Goal: Information Seeking & Learning: Learn about a topic

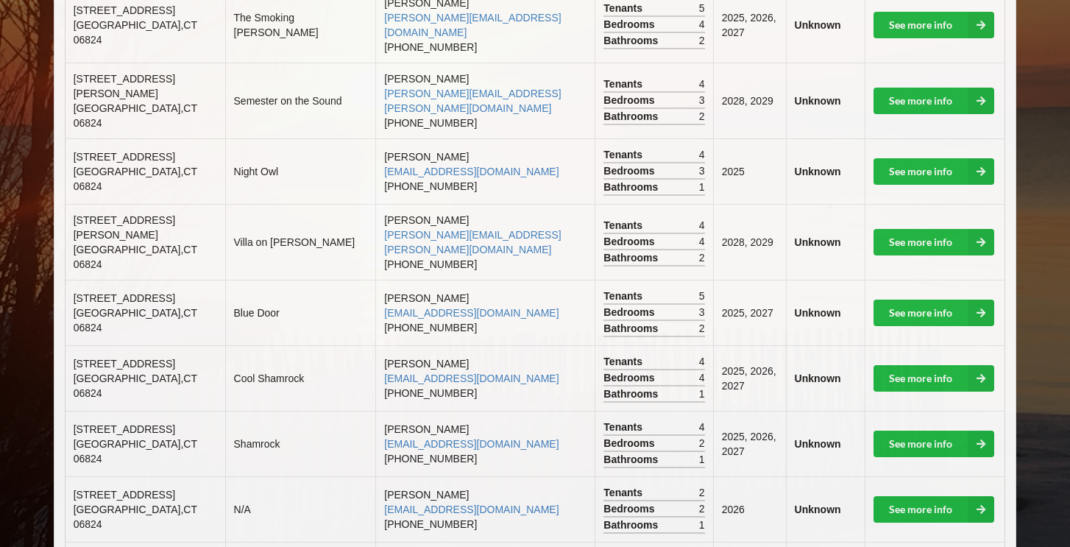
scroll to position [826, 0]
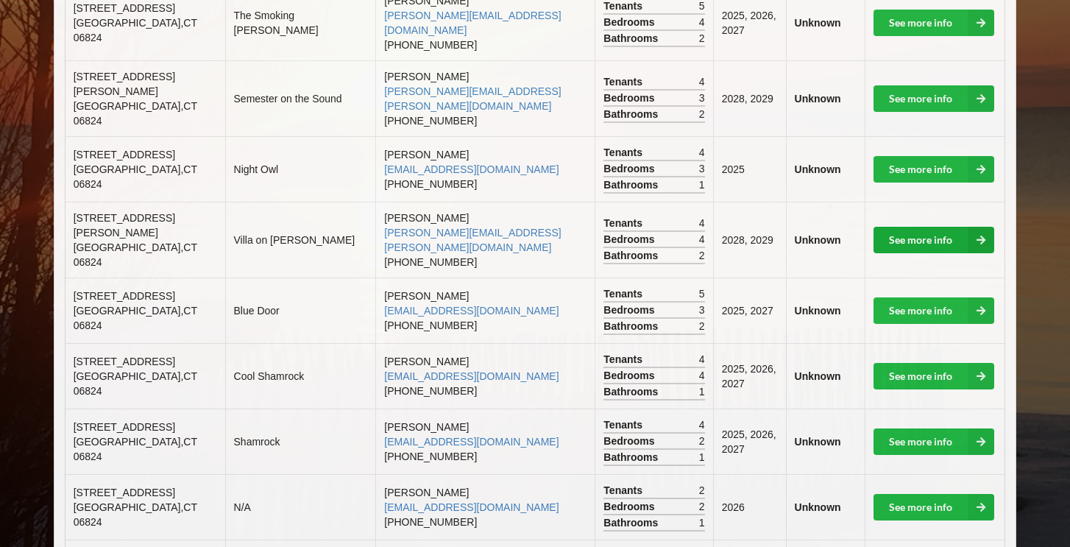
click at [888, 227] on link "See more info" at bounding box center [933, 240] width 121 height 26
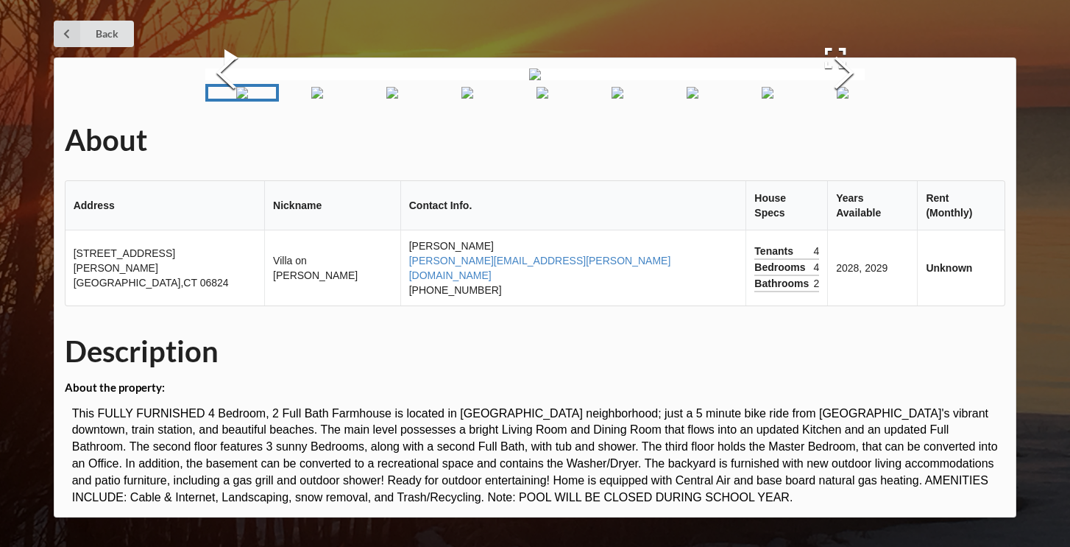
scroll to position [164, 0]
click at [323, 99] on img "Go to Slide 2" at bounding box center [317, 93] width 12 height 12
click at [377, 99] on img "Go to Slide 3" at bounding box center [371, 93] width 12 height 12
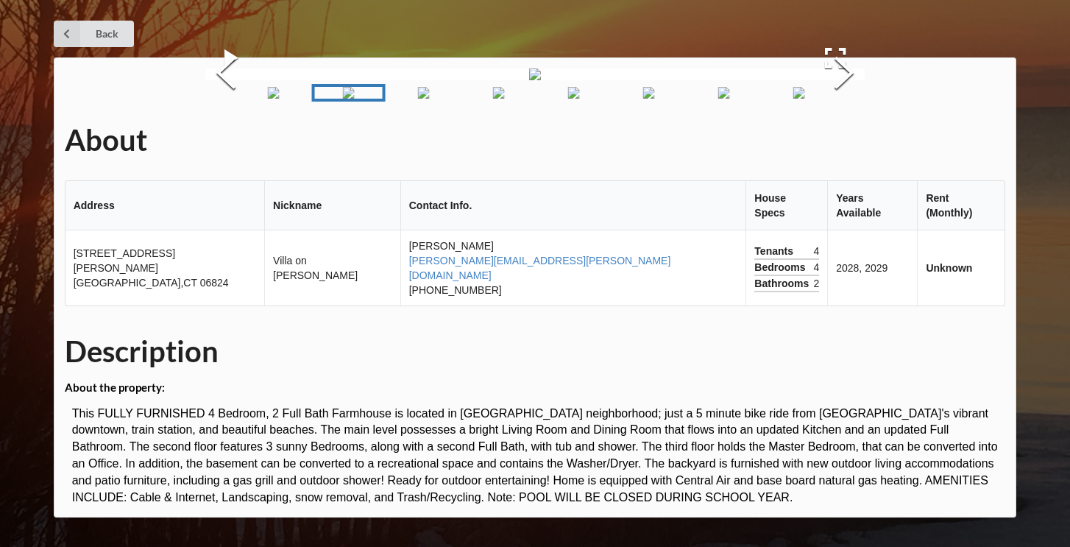
click at [426, 99] on img "Go to Slide 4" at bounding box center [424, 93] width 12 height 12
click at [472, 99] on img "Go to Slide 5" at bounding box center [477, 93] width 12 height 12
click at [536, 99] on img "Go to Slide 6" at bounding box center [531, 93] width 12 height 12
click at [578, 99] on img "Go to Slide 7" at bounding box center [584, 93] width 12 height 12
click at [597, 102] on link "Go to Slide 7" at bounding box center [562, 93] width 74 height 18
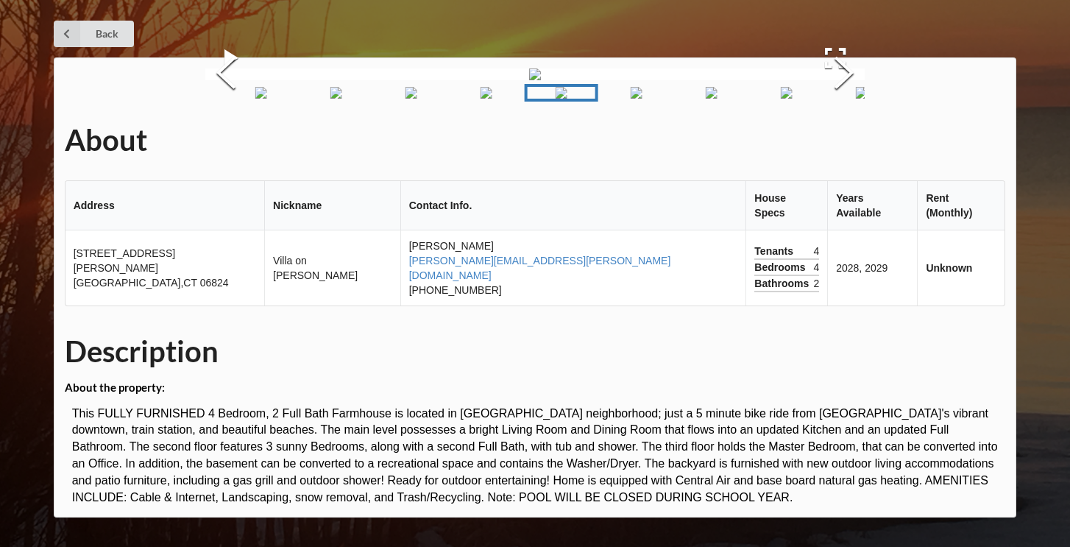
click at [631, 99] on img "Go to Slide 8" at bounding box center [637, 93] width 12 height 12
click at [684, 99] on img "Go to Slide 9" at bounding box center [690, 93] width 12 height 12
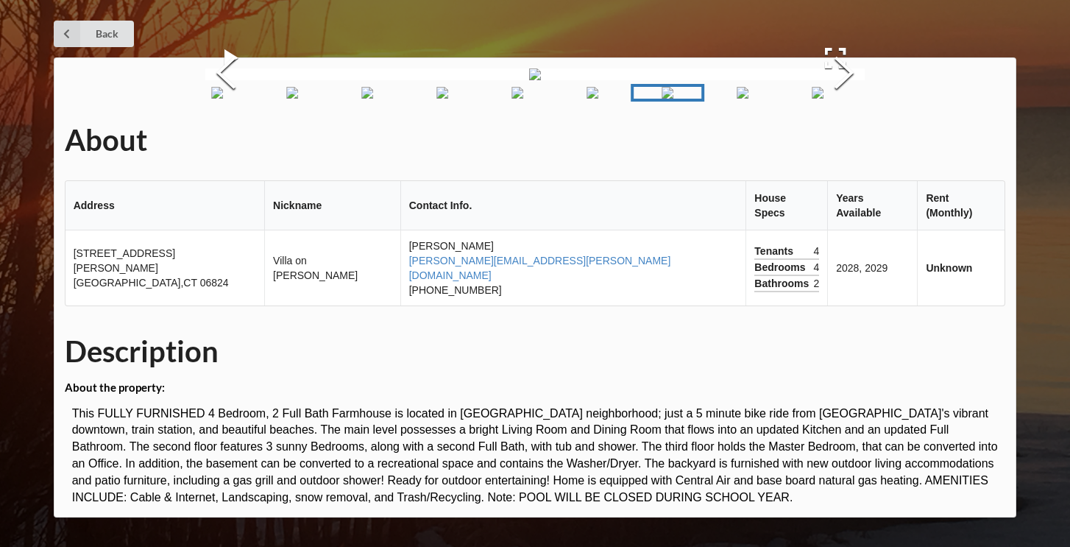
click at [749, 99] on img "Go to Slide 10" at bounding box center [743, 93] width 12 height 12
click at [797, 99] on img "Go to Slide 11" at bounding box center [796, 93] width 12 height 12
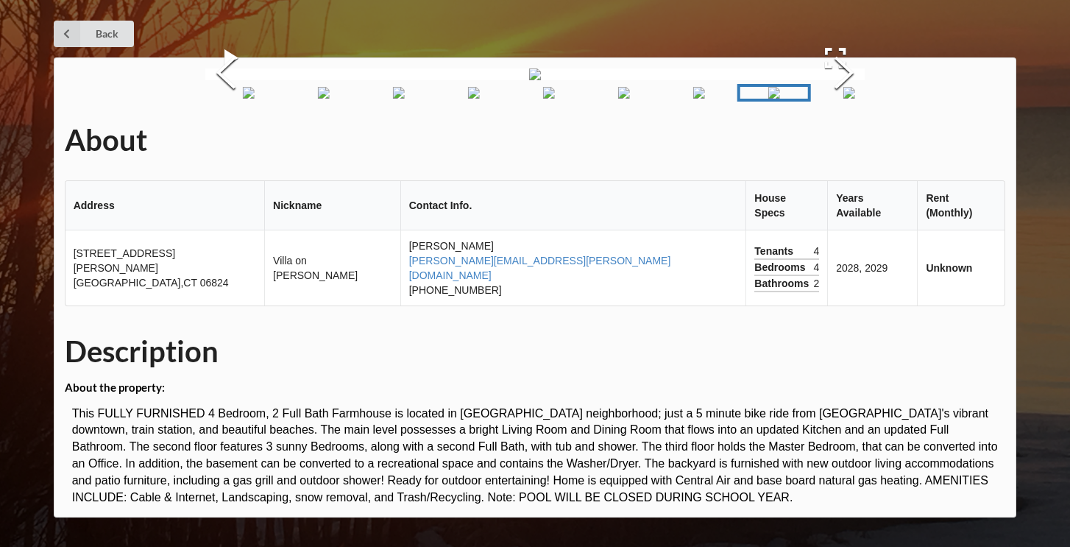
click at [696, 99] on img "Go to Slide 10" at bounding box center [699, 93] width 12 height 12
click at [790, 99] on img "Go to Slide 11" at bounding box center [796, 93] width 12 height 12
click at [843, 99] on img "Go to Slide 12" at bounding box center [849, 93] width 12 height 12
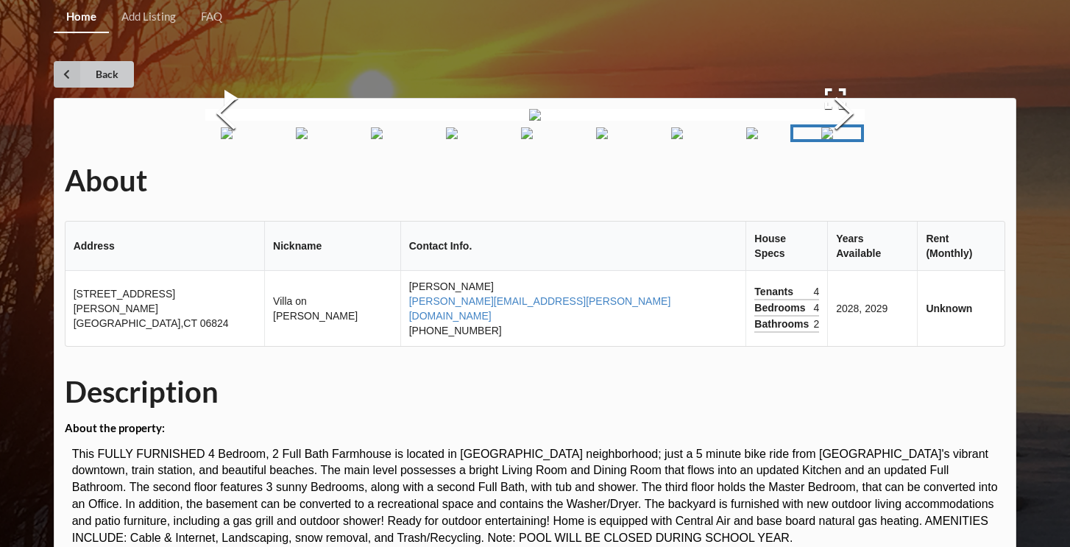
scroll to position [0, 0]
click at [82, 74] on link "Back" at bounding box center [94, 74] width 80 height 26
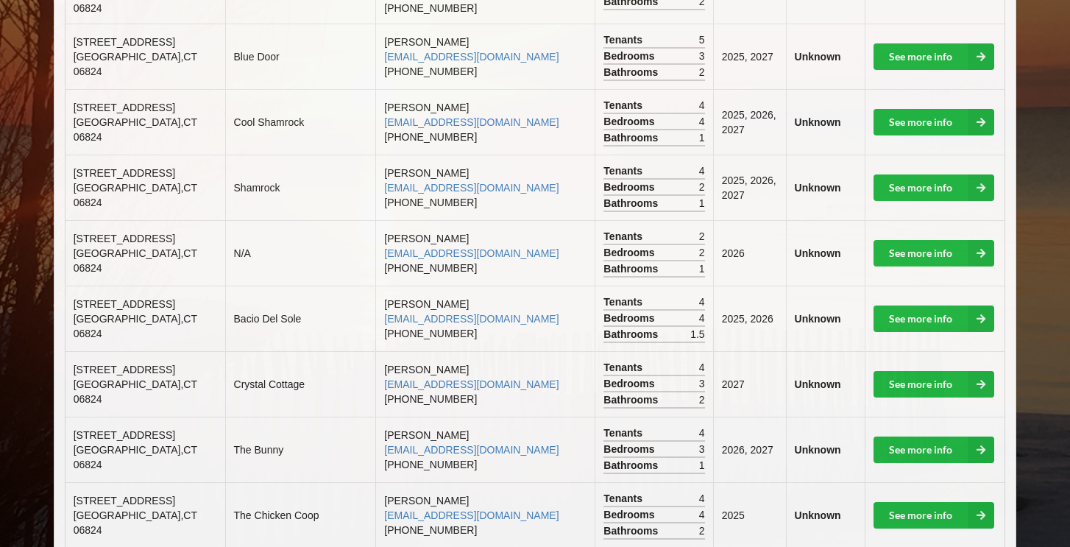
scroll to position [1080, 0]
click at [931, 436] on link "See more info" at bounding box center [933, 449] width 121 height 26
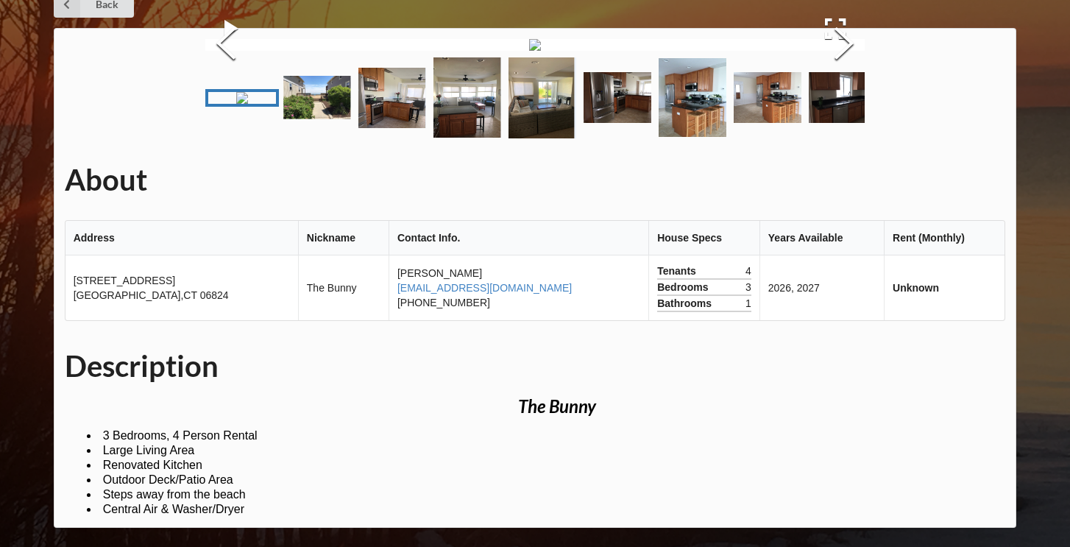
scroll to position [89, 0]
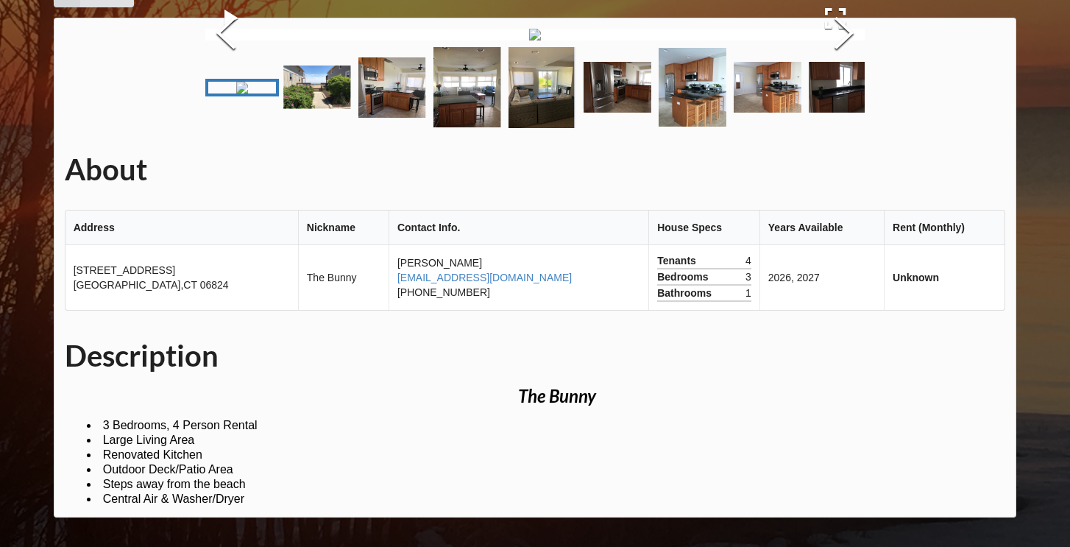
click at [336, 109] on img "Go to Slide 2" at bounding box center [317, 86] width 68 height 43
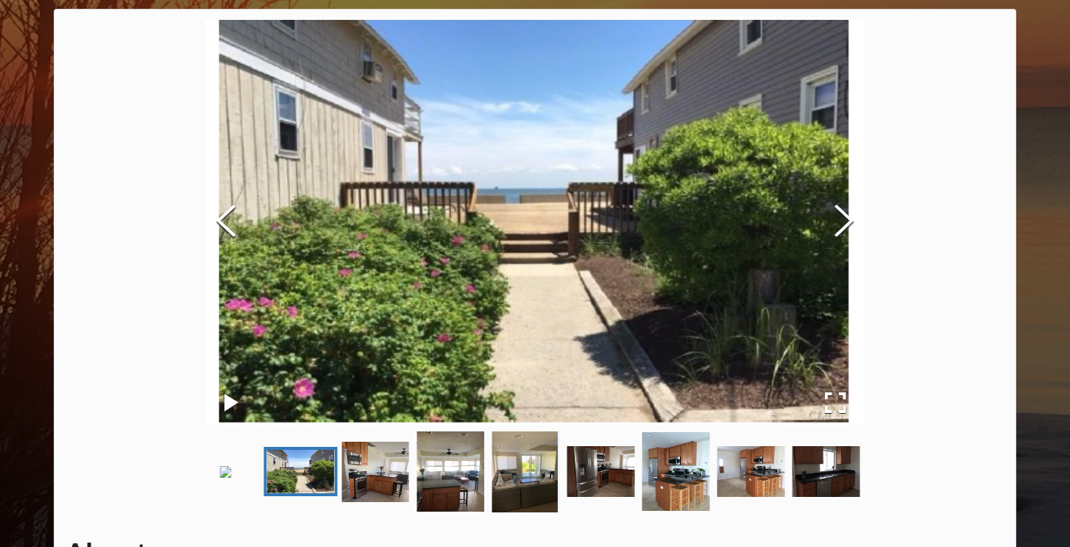
click at [383, 502] on img "Go to Slide 3" at bounding box center [376, 471] width 68 height 60
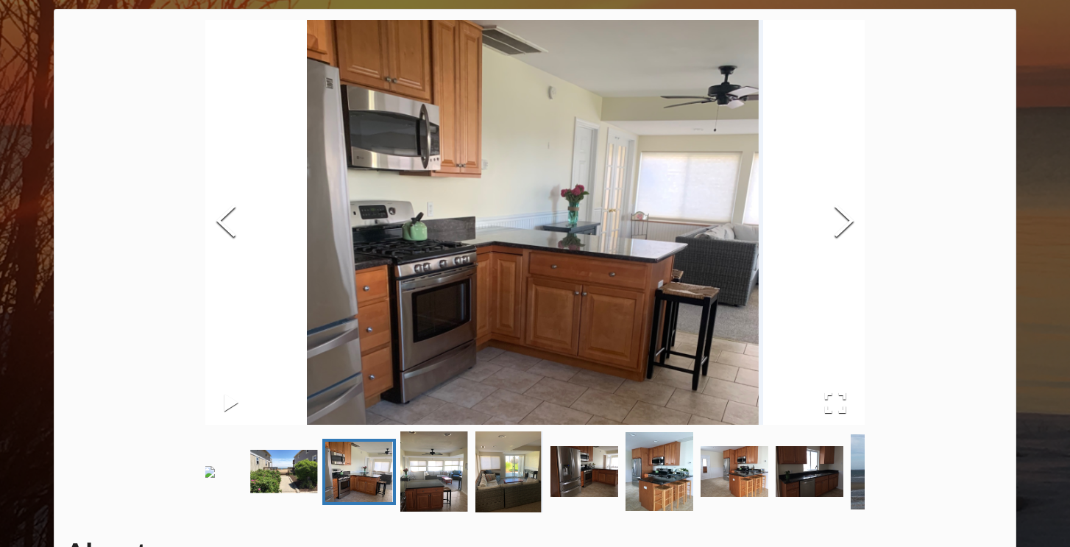
click at [437, 500] on img "Go to Slide 4" at bounding box center [434, 471] width 68 height 80
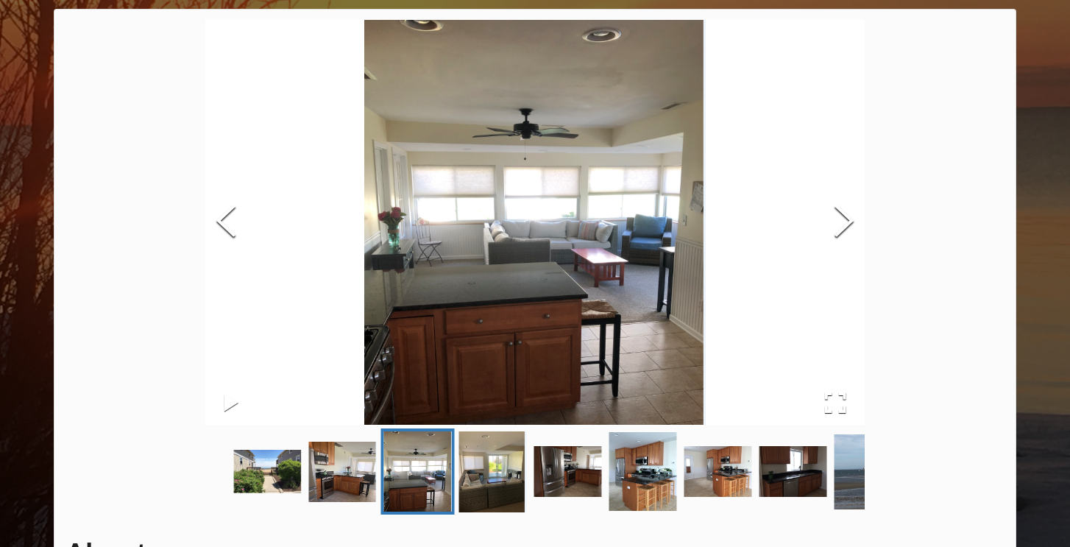
click at [501, 504] on img "Go to Slide 5" at bounding box center [493, 471] width 68 height 81
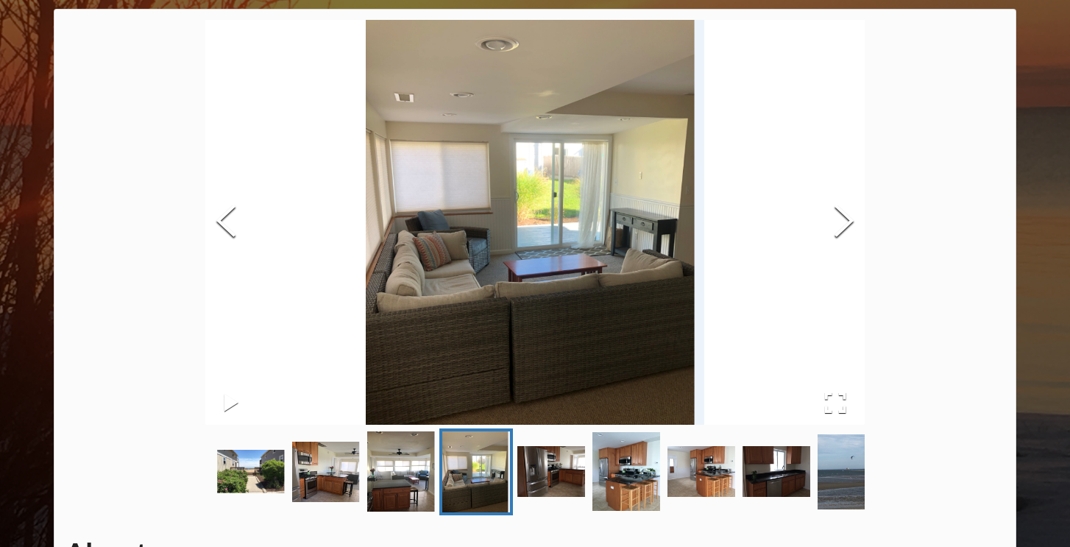
click at [537, 497] on img "Go to Slide 6" at bounding box center [551, 471] width 68 height 51
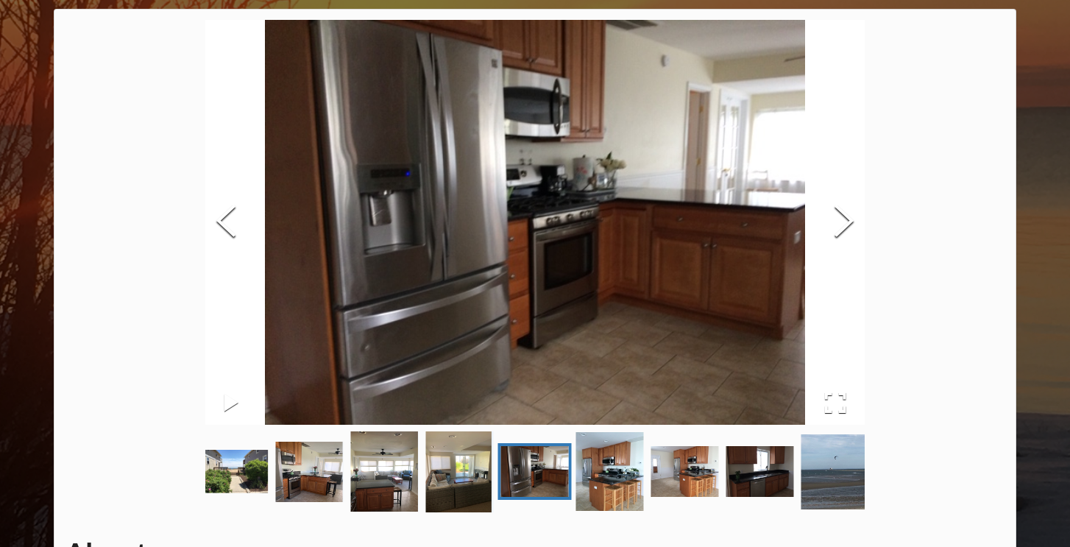
click at [612, 503] on img "Go to Slide 7" at bounding box center [610, 471] width 68 height 79
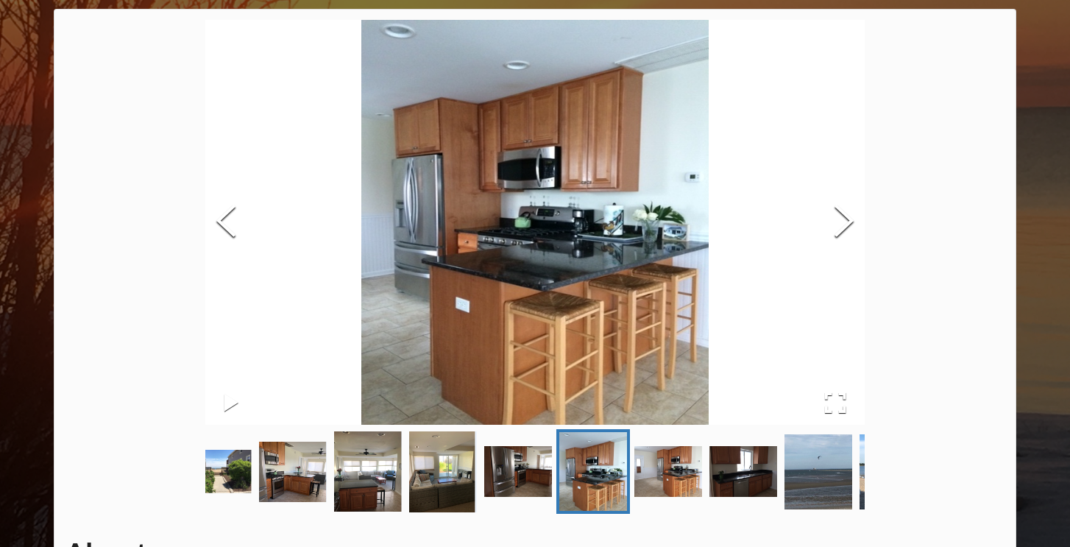
click at [700, 486] on img "Go to Slide 8" at bounding box center [668, 471] width 68 height 51
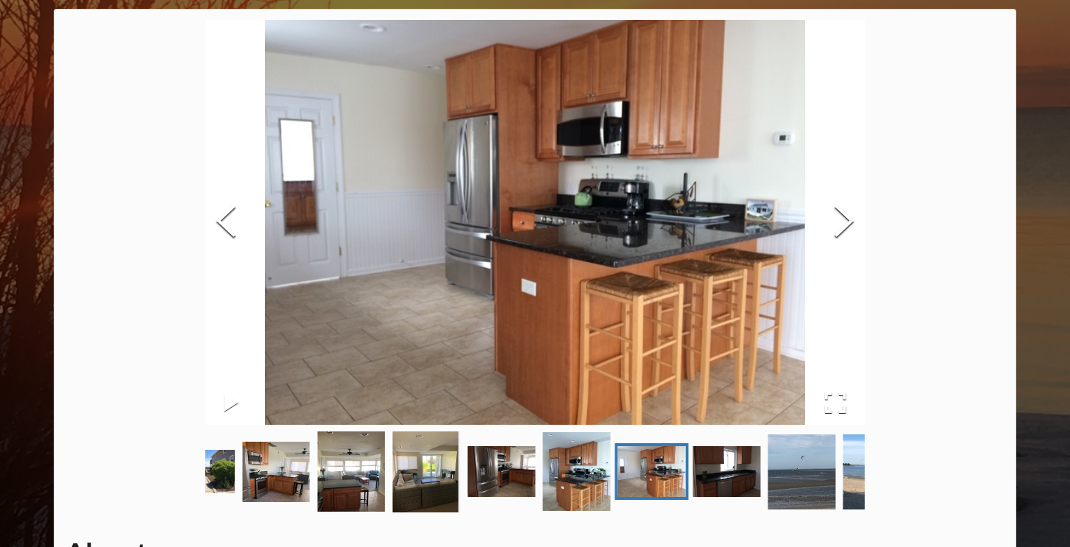
click at [728, 492] on img "Go to Slide 9" at bounding box center [727, 471] width 68 height 51
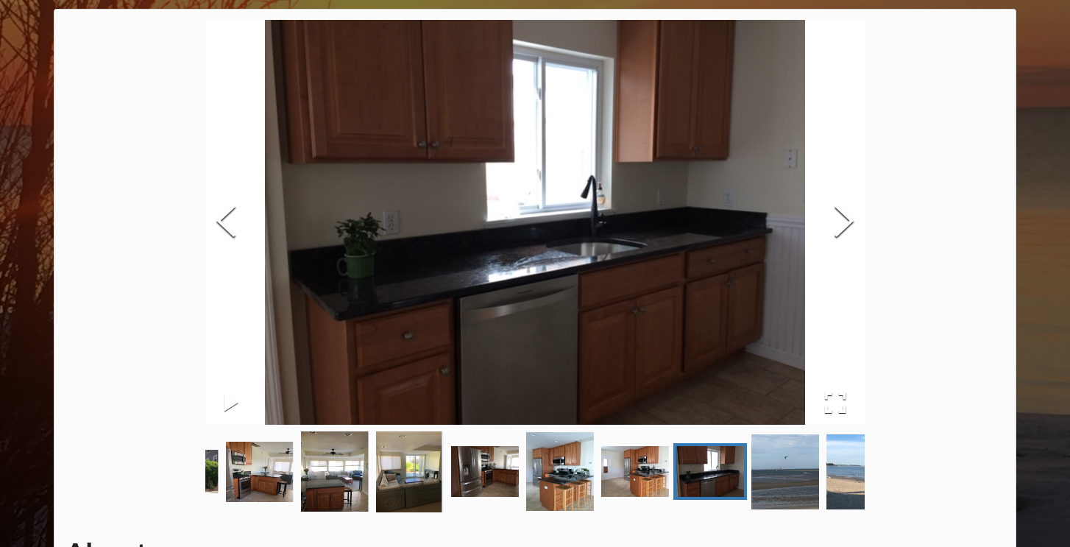
click at [772, 497] on img "Go to Slide 10" at bounding box center [785, 471] width 68 height 75
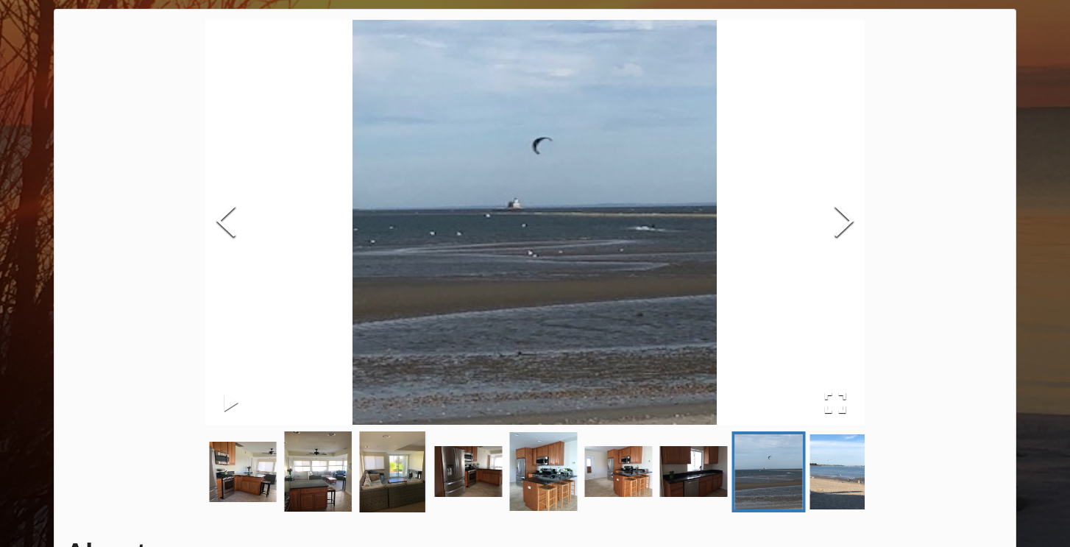
click at [837, 495] on img "Go to Slide 11" at bounding box center [844, 471] width 68 height 75
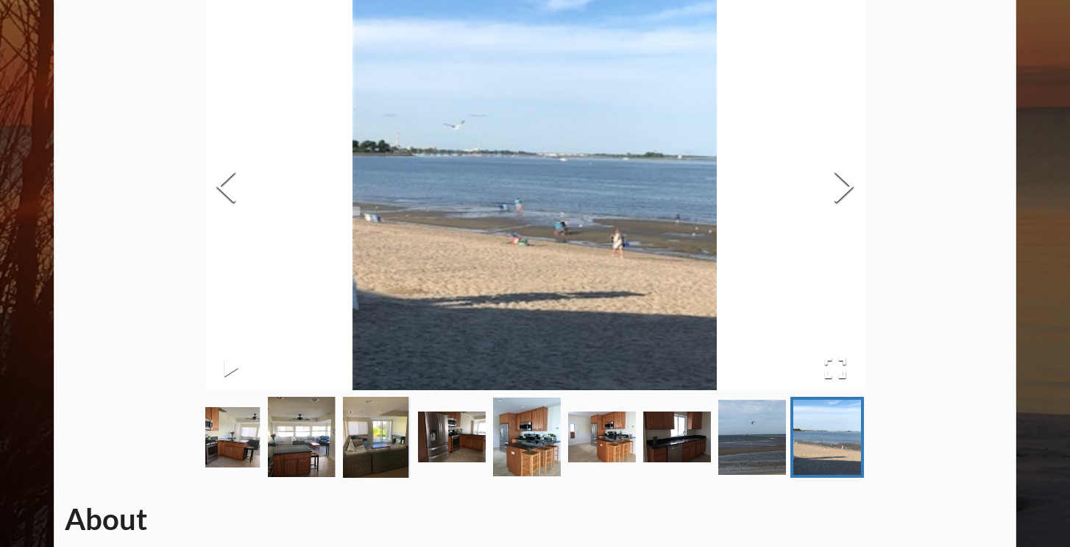
scroll to position [142, 0]
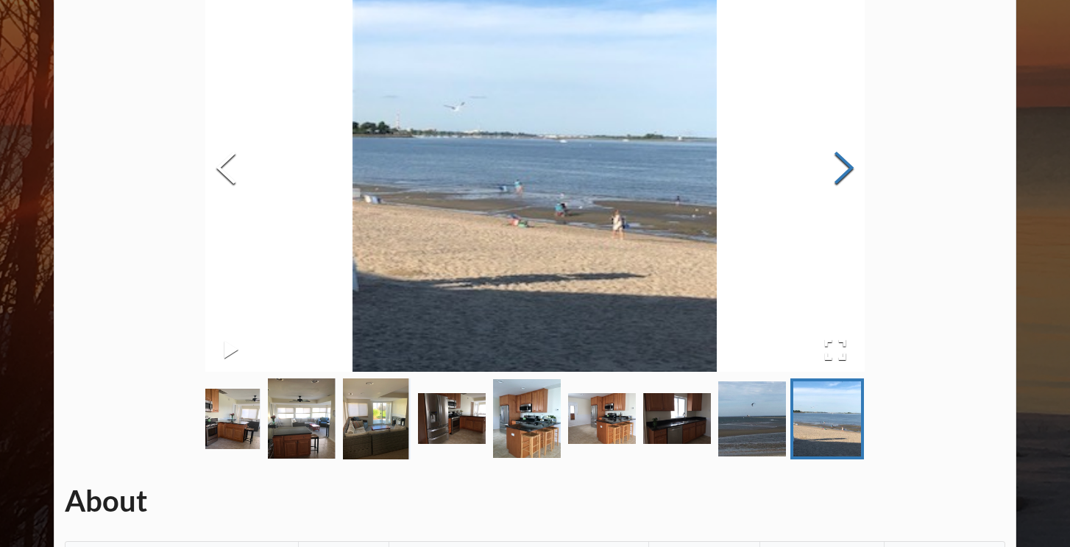
click at [856, 182] on button "Next Slide" at bounding box center [843, 169] width 41 height 133
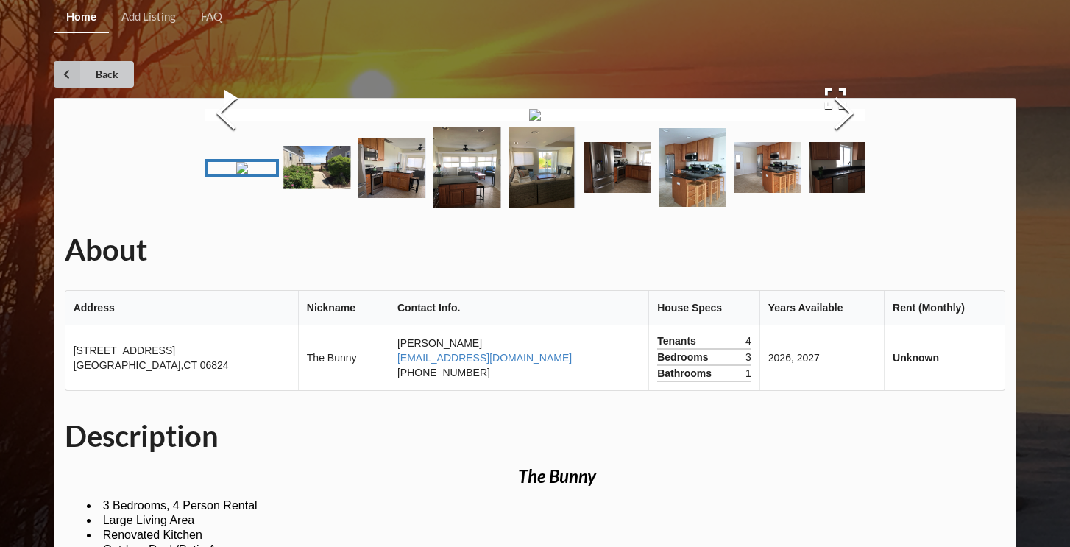
scroll to position [0, 0]
click at [67, 74] on icon at bounding box center [67, 74] width 26 height 26
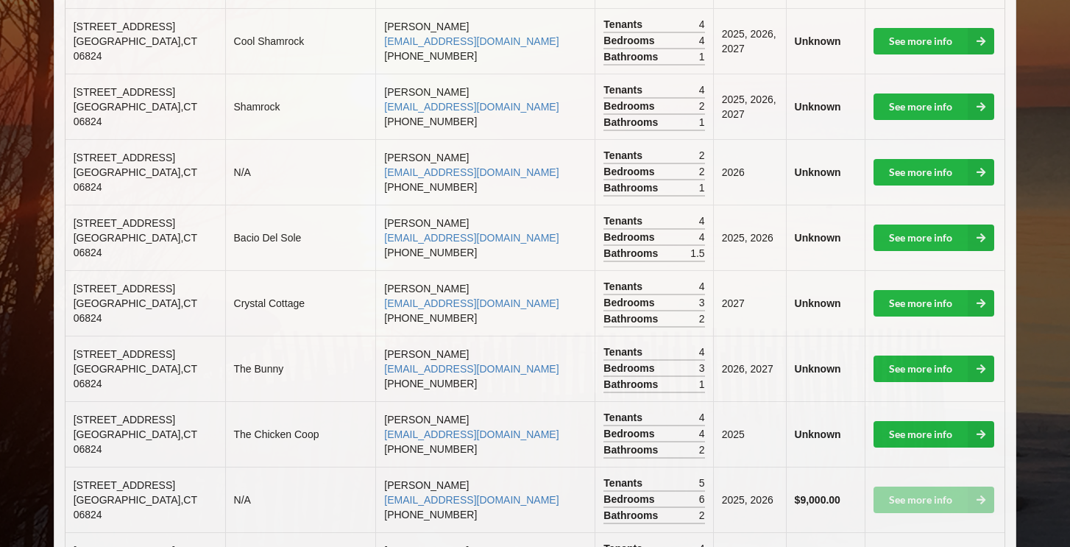
scroll to position [1161, 0]
click at [893, 421] on link "See more info" at bounding box center [933, 434] width 121 height 26
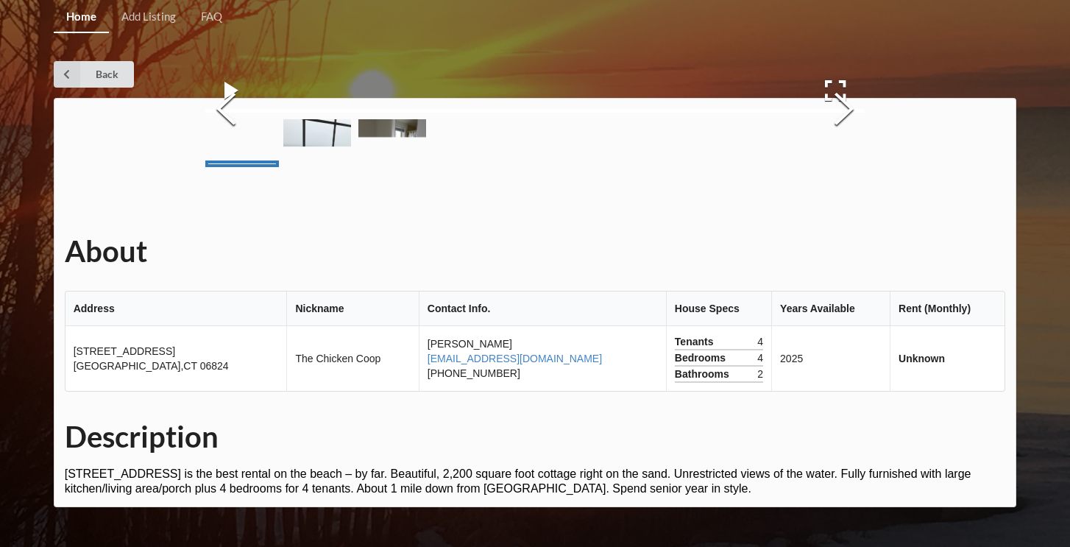
scroll to position [166, 0]
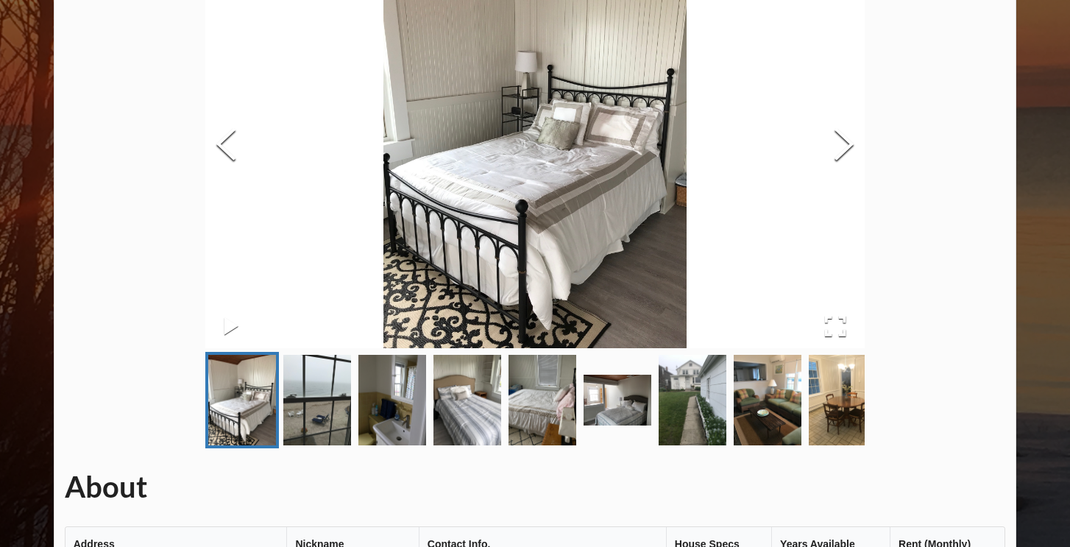
click at [352, 411] on link "Go to Slide 2" at bounding box center [317, 400] width 74 height 96
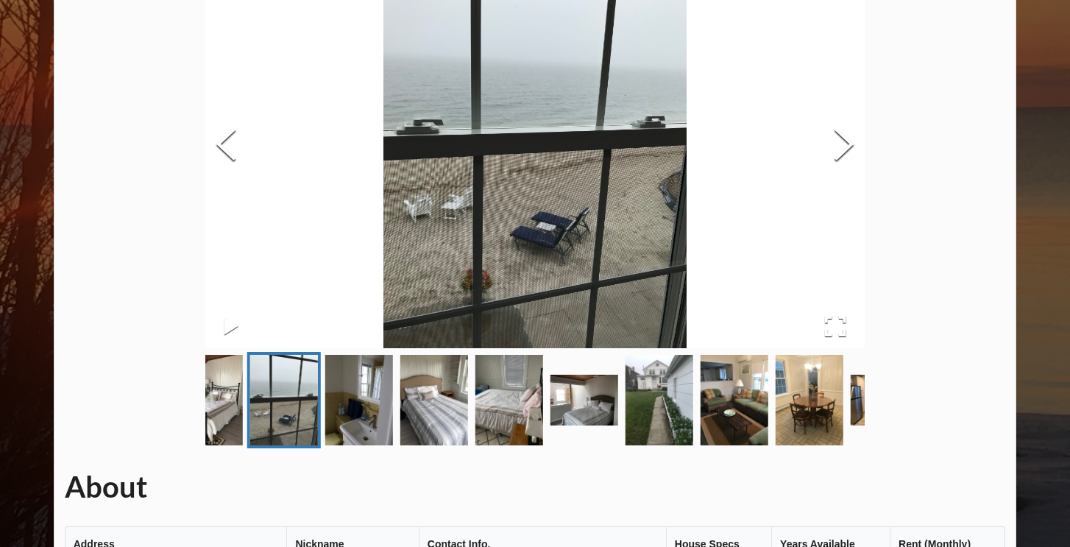
click at [353, 411] on img "Go to Slide 3" at bounding box center [359, 400] width 68 height 91
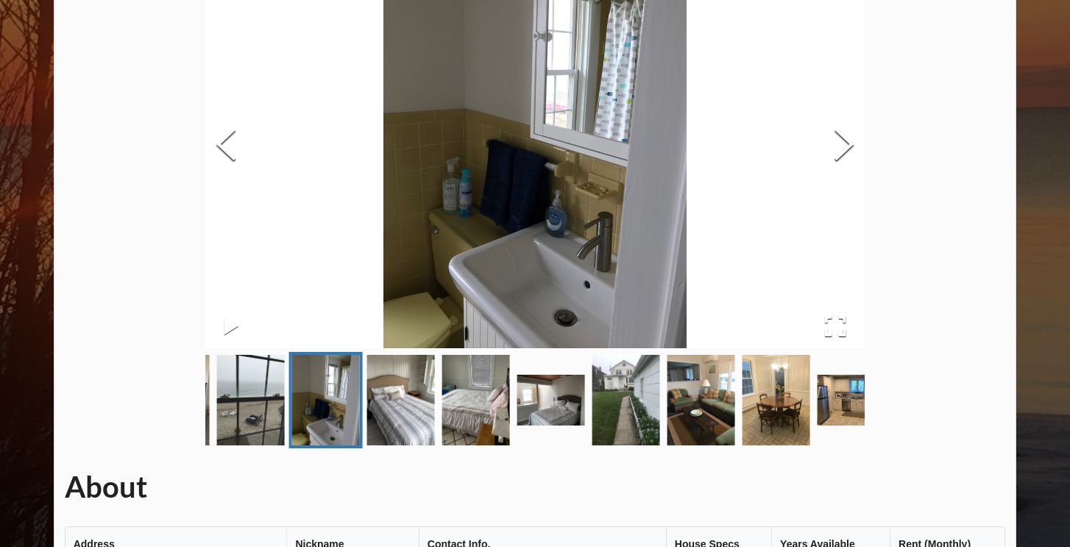
click at [408, 426] on img "Go to Slide 4" at bounding box center [401, 400] width 68 height 91
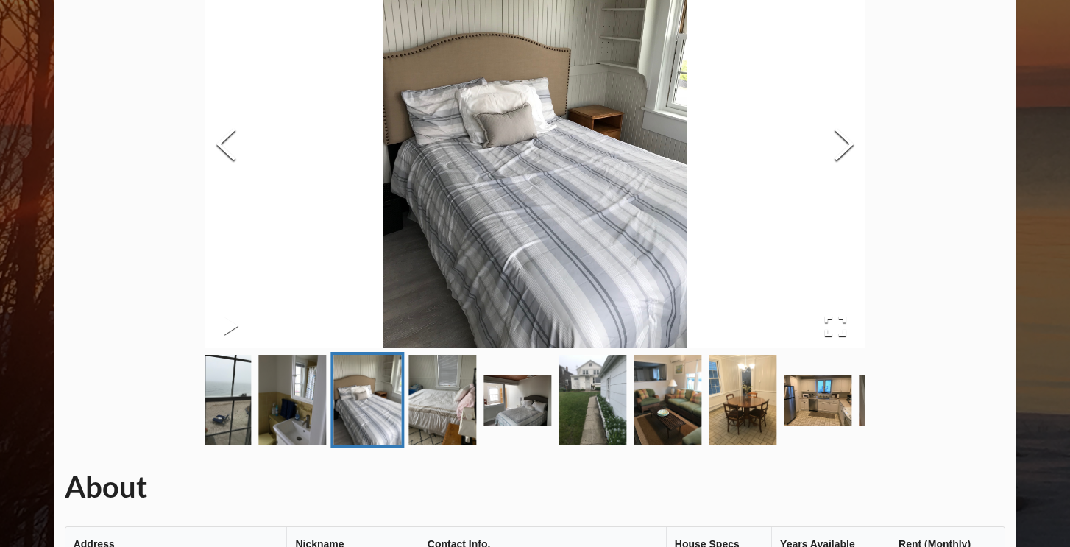
click at [489, 417] on img "Go to Slide 6" at bounding box center [518, 400] width 68 height 51
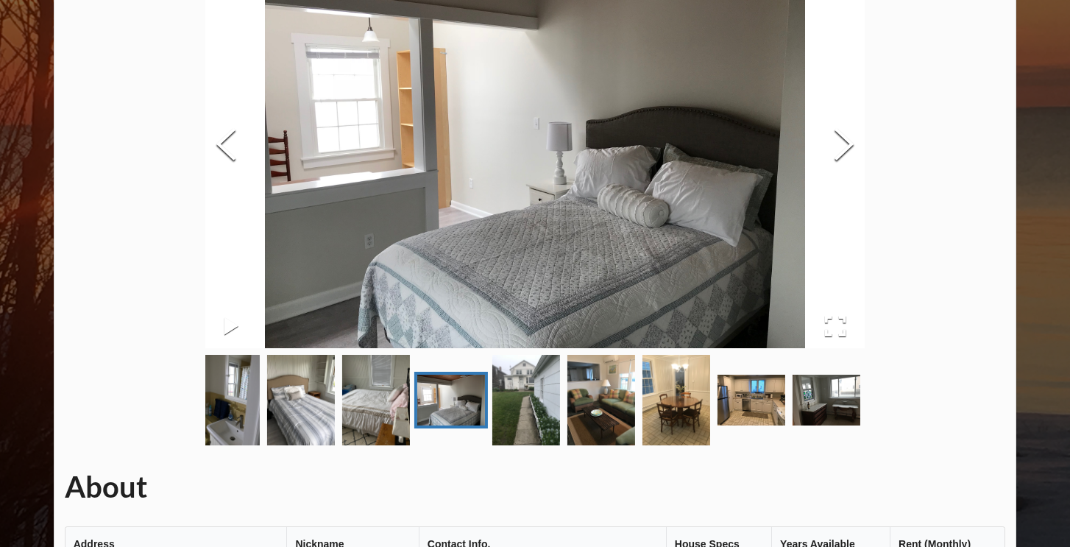
click at [557, 389] on img "Go to Slide 7" at bounding box center [526, 400] width 68 height 91
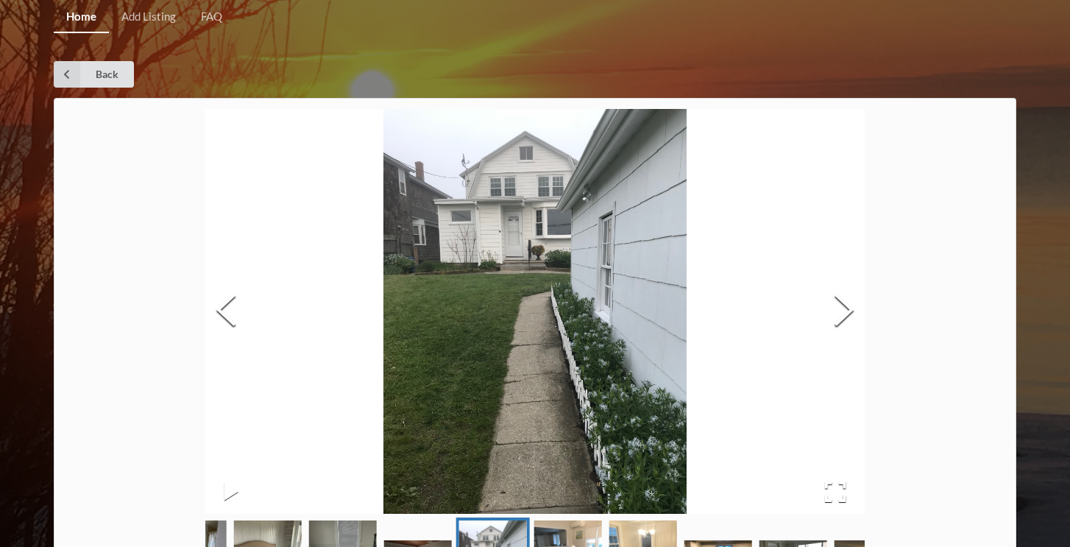
scroll to position [0, 0]
click at [79, 85] on icon at bounding box center [67, 74] width 26 height 26
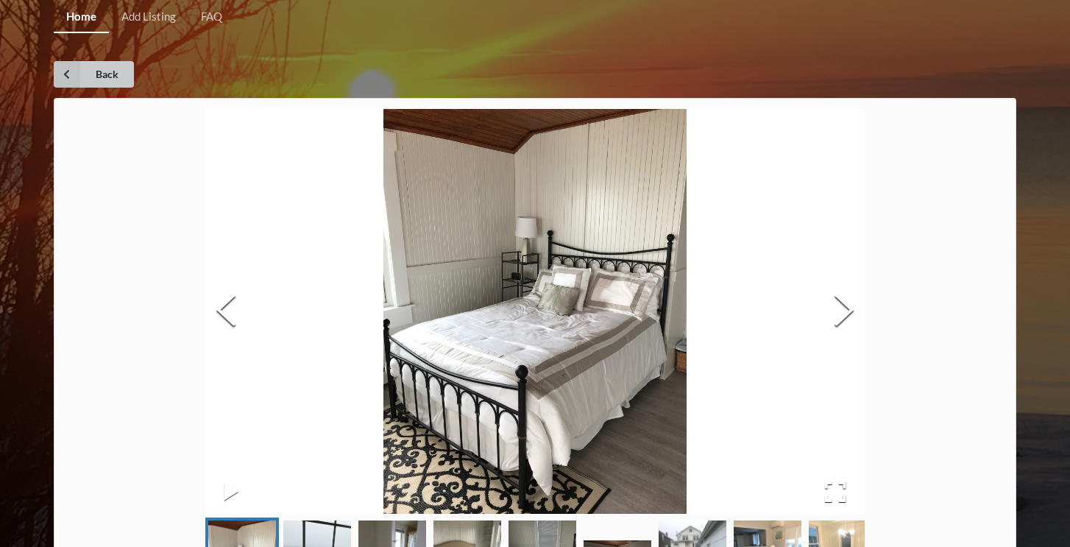
click at [63, 82] on icon at bounding box center [67, 74] width 26 height 26
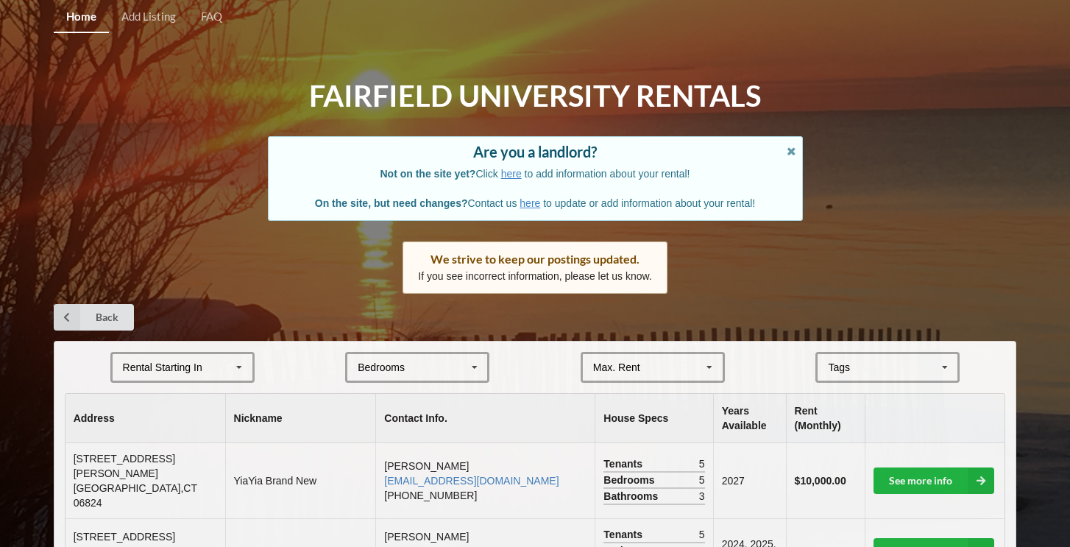
click at [253, 359] on div "Rental Starting In [DATE] 2026 2027 2028" at bounding box center [182, 367] width 144 height 31
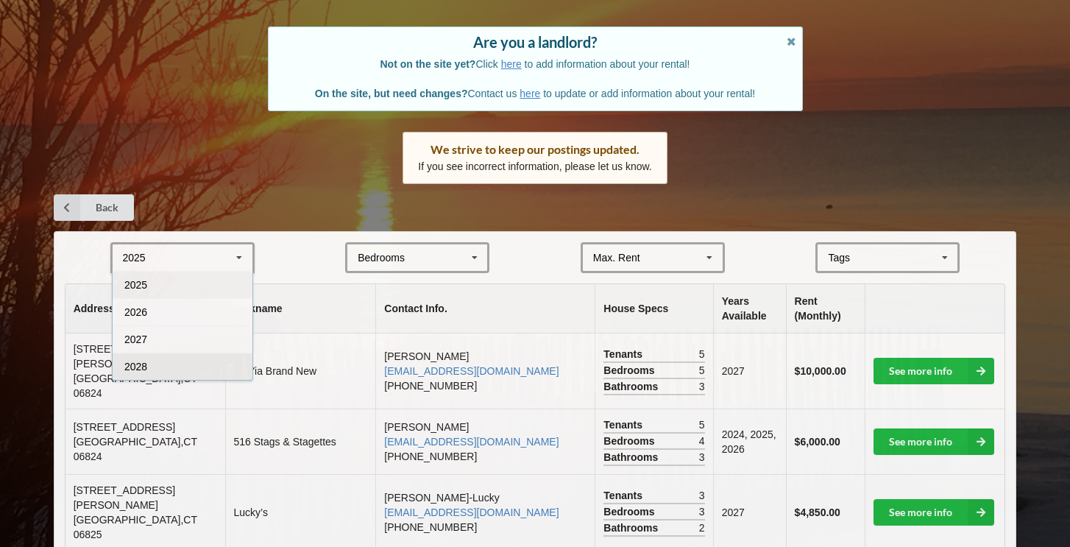
scroll to position [112, 0]
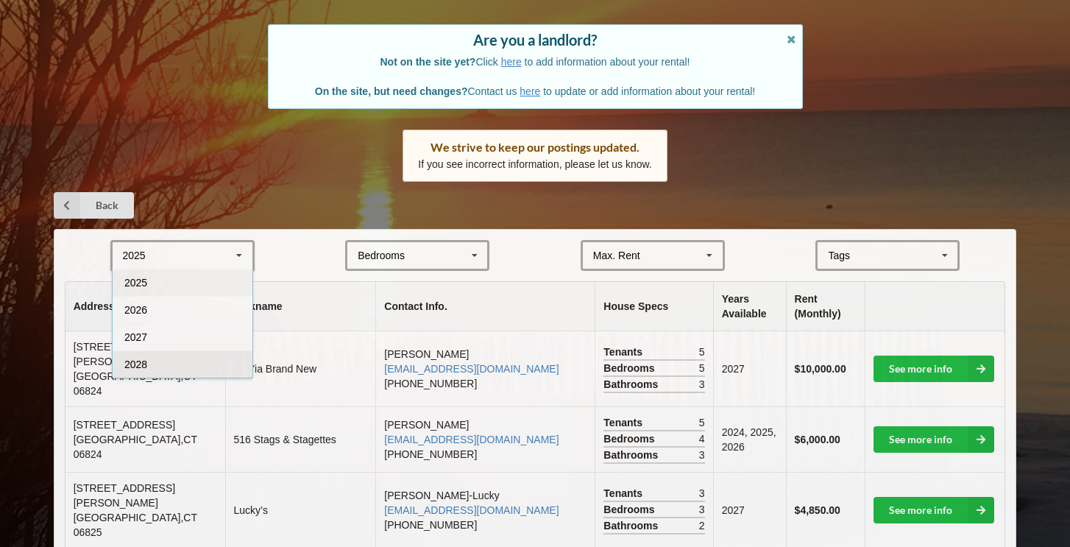
click at [191, 362] on div "2028" at bounding box center [183, 363] width 140 height 27
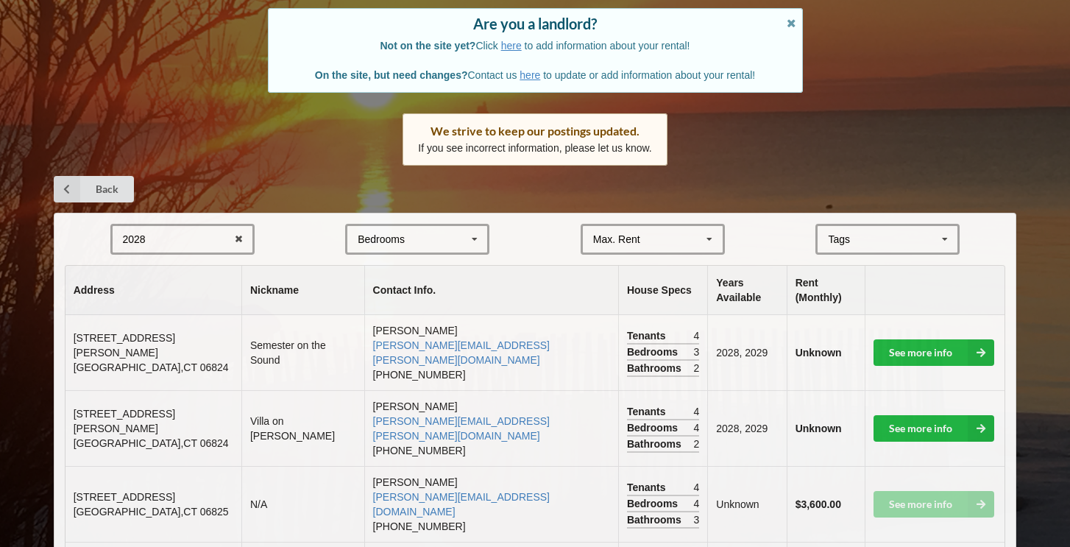
scroll to position [134, 0]
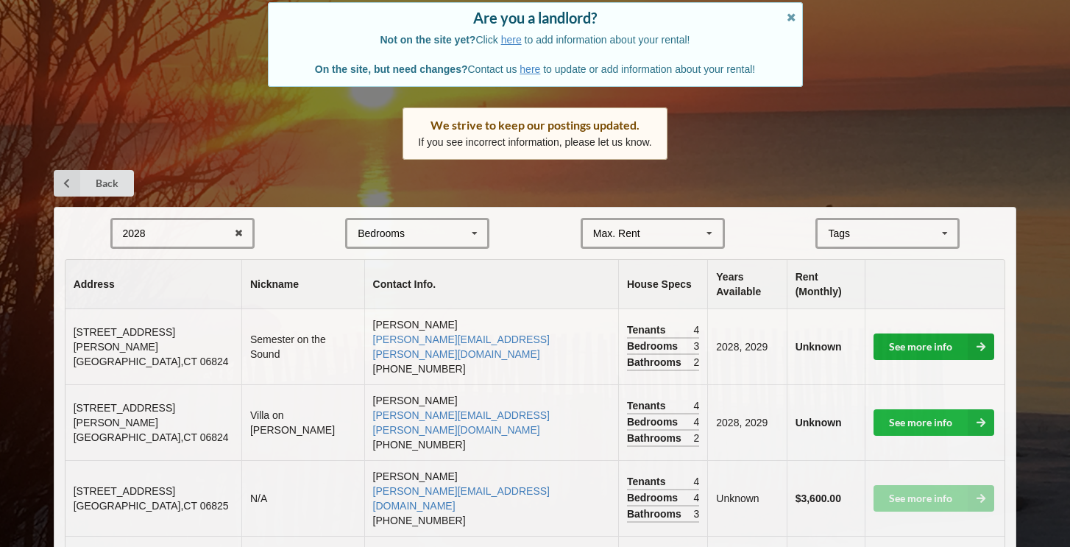
click at [901, 333] on link "See more info" at bounding box center [933, 346] width 121 height 26
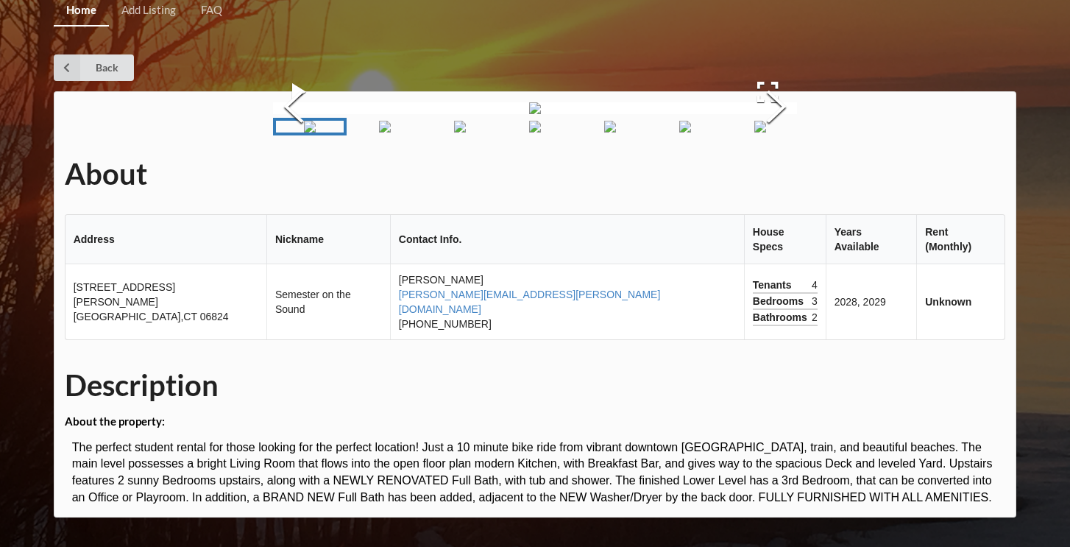
scroll to position [211, 0]
click at [454, 132] on img "Go to Slide 3" at bounding box center [460, 127] width 12 height 12
click at [538, 132] on img "Go to Slide 4" at bounding box center [535, 127] width 12 height 12
click at [616, 132] on img "Go to Slide 5" at bounding box center [610, 127] width 12 height 12
click at [679, 132] on img "Go to Slide 6" at bounding box center [685, 127] width 12 height 12
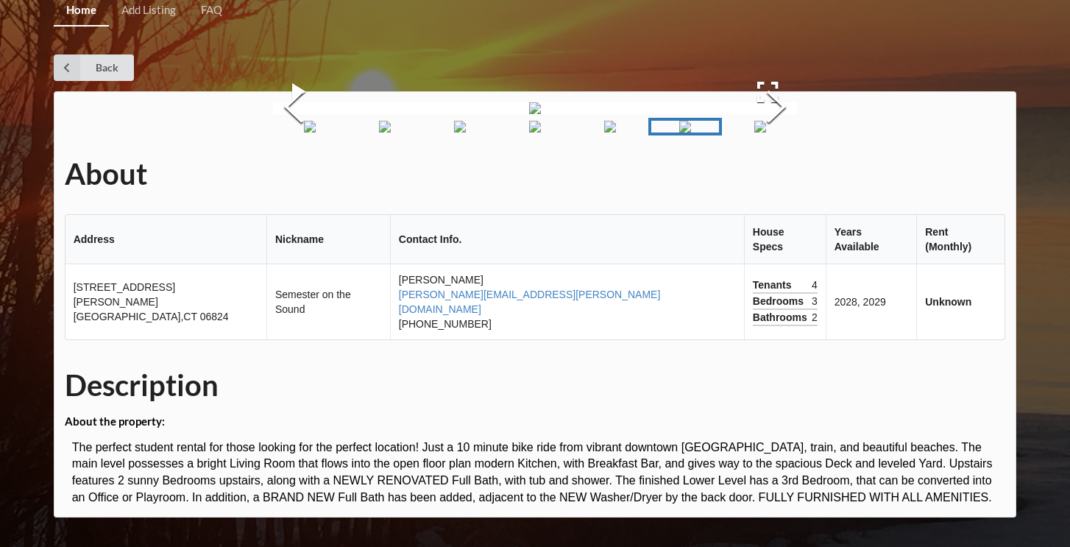
click at [766, 132] on img "Go to Slide 7" at bounding box center [760, 127] width 12 height 12
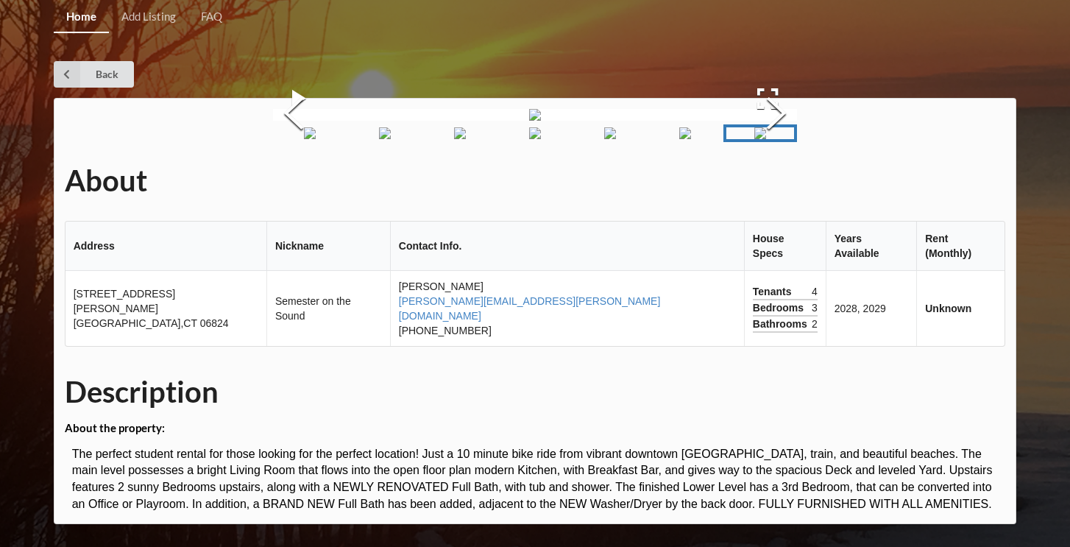
scroll to position [0, 0]
click at [80, 80] on link "Back" at bounding box center [94, 74] width 80 height 26
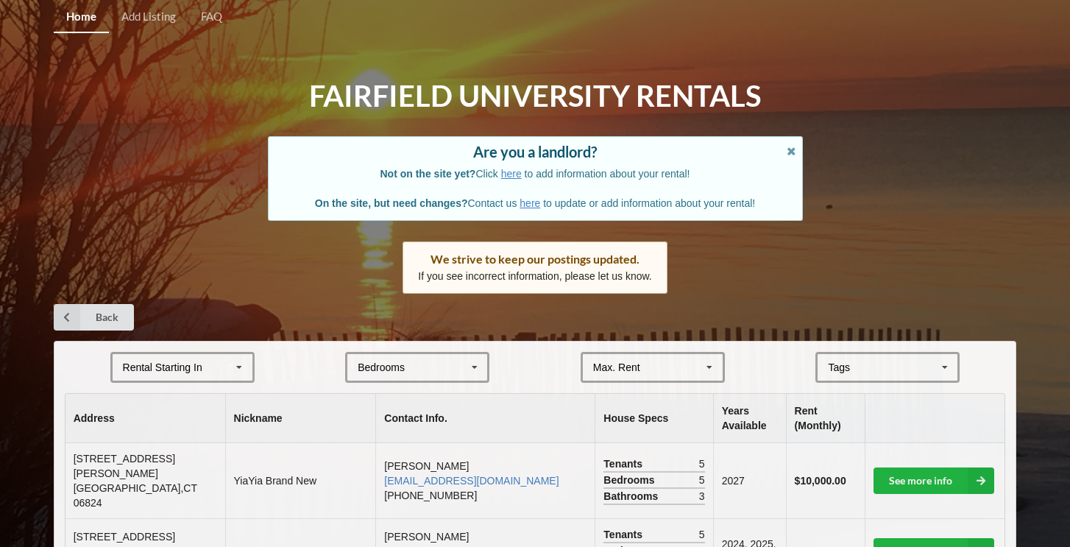
scroll to position [1161, 0]
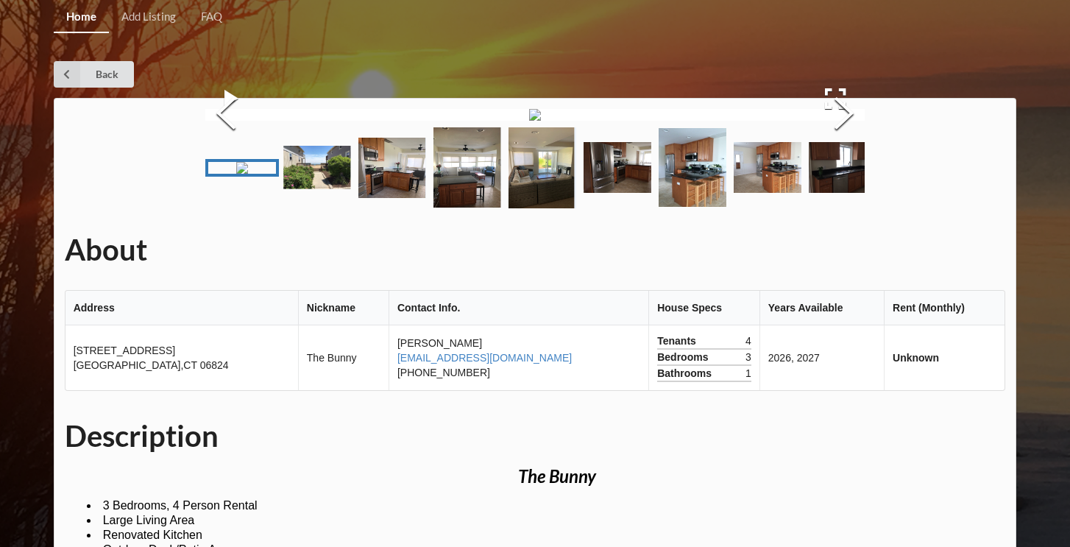
scroll to position [1080, 0]
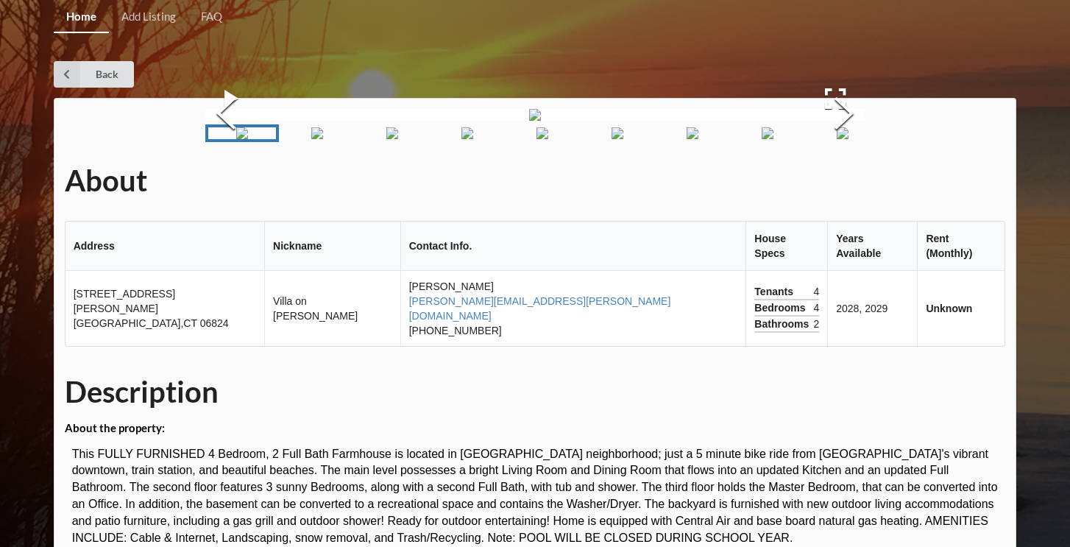
scroll to position [826, 0]
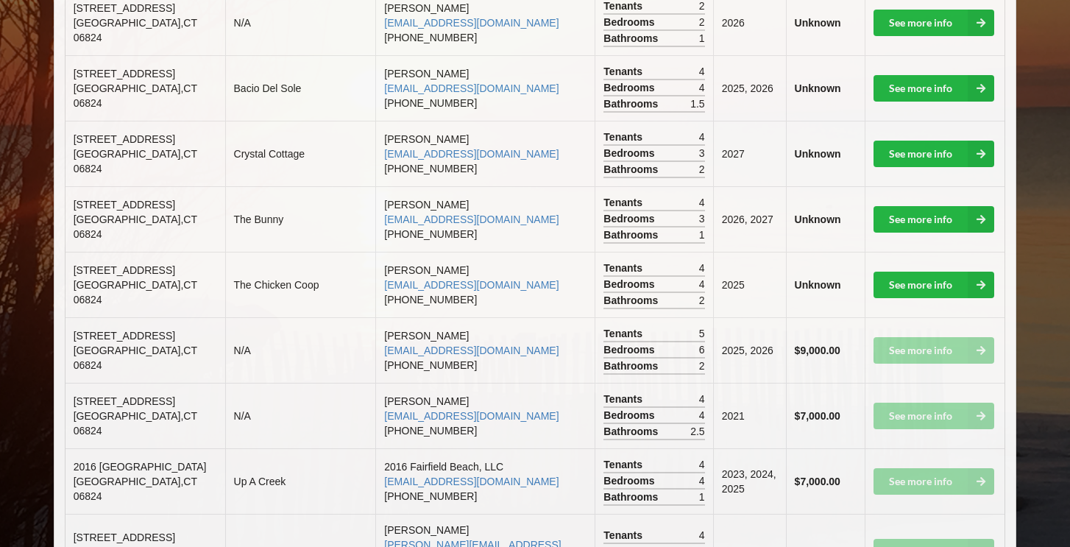
scroll to position [1308, 0]
